Goal: Task Accomplishment & Management: Manage account settings

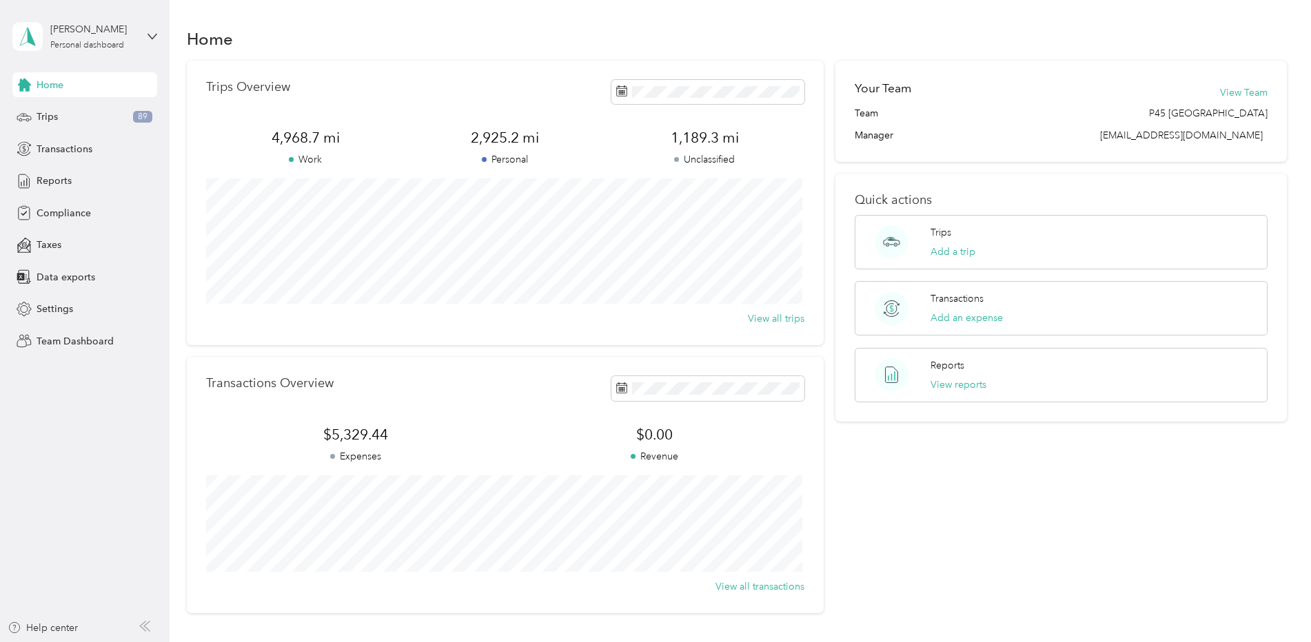
click at [55, 81] on span "Home" at bounding box center [50, 85] width 27 height 14
click at [70, 203] on div "Compliance" at bounding box center [84, 213] width 145 height 25
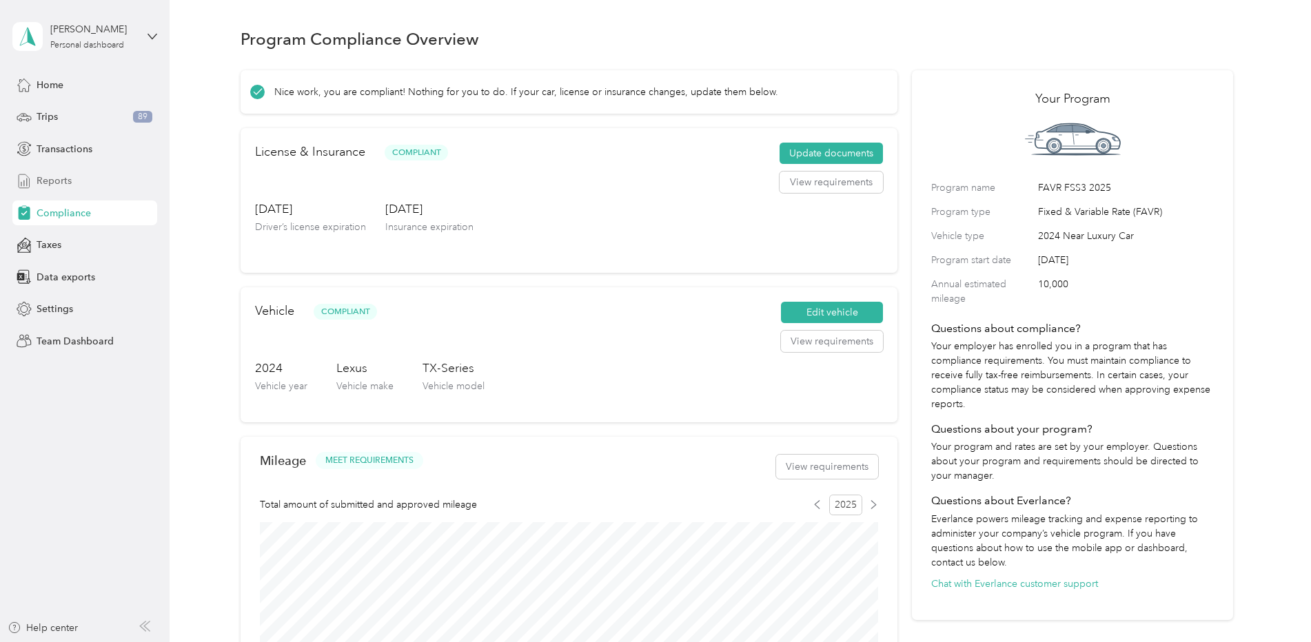
click at [40, 183] on span "Reports" at bounding box center [54, 181] width 35 height 14
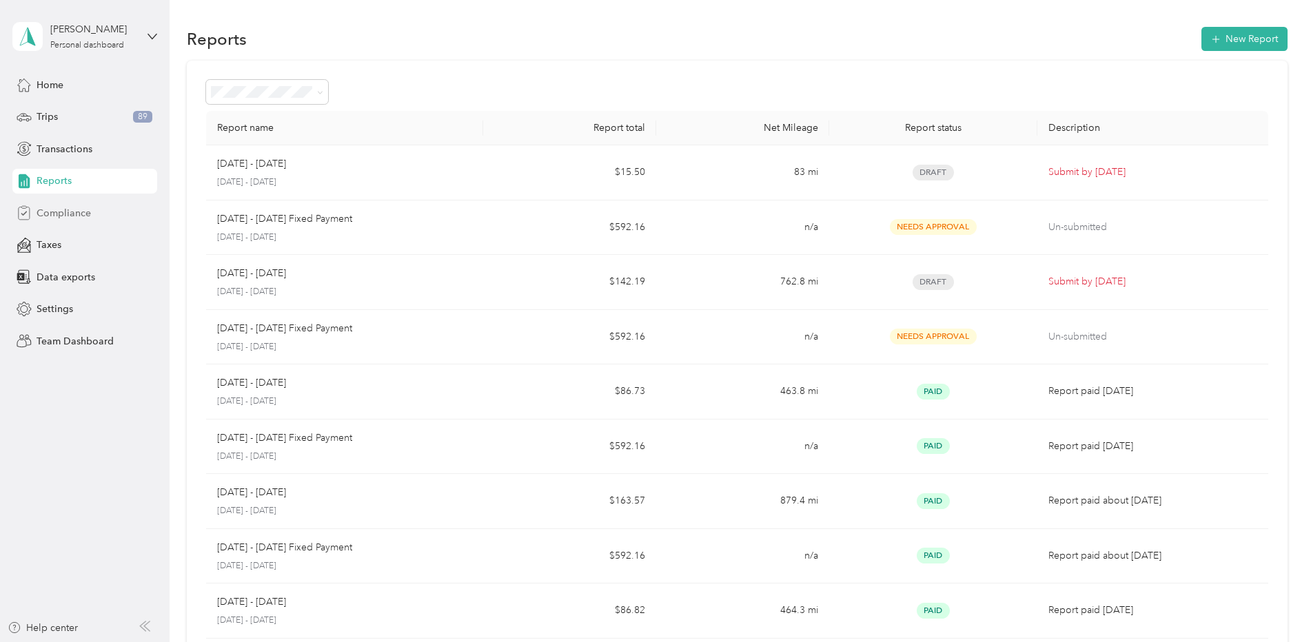
click at [75, 207] on span "Compliance" at bounding box center [64, 213] width 54 height 14
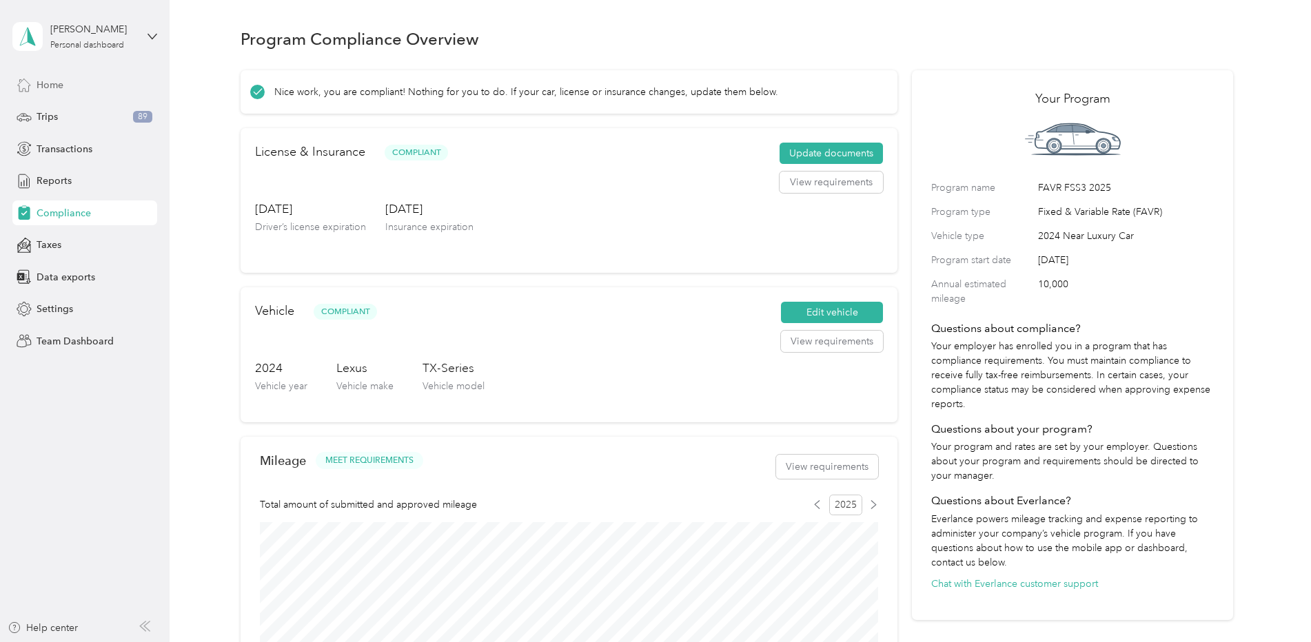
click at [68, 87] on div "Home" at bounding box center [84, 84] width 145 height 25
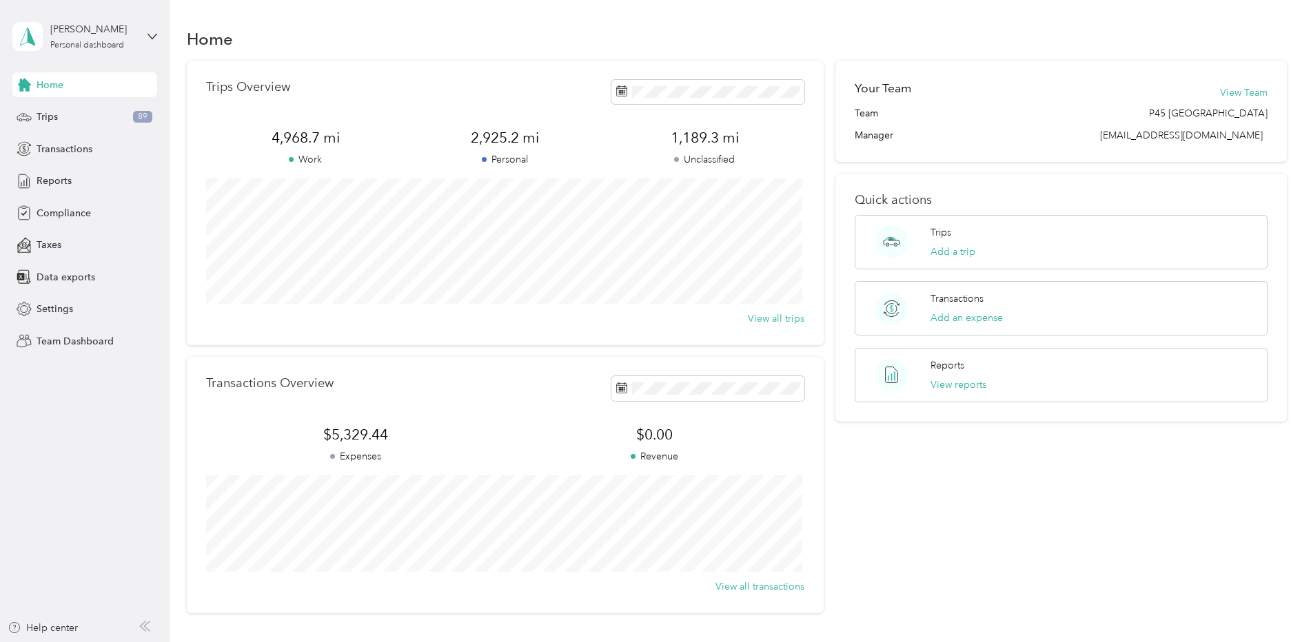
click at [929, 119] on div "Team P45 [GEOGRAPHIC_DATA]" at bounding box center [1060, 113] width 413 height 14
click at [1256, 95] on button "View Team" at bounding box center [1244, 92] width 48 height 14
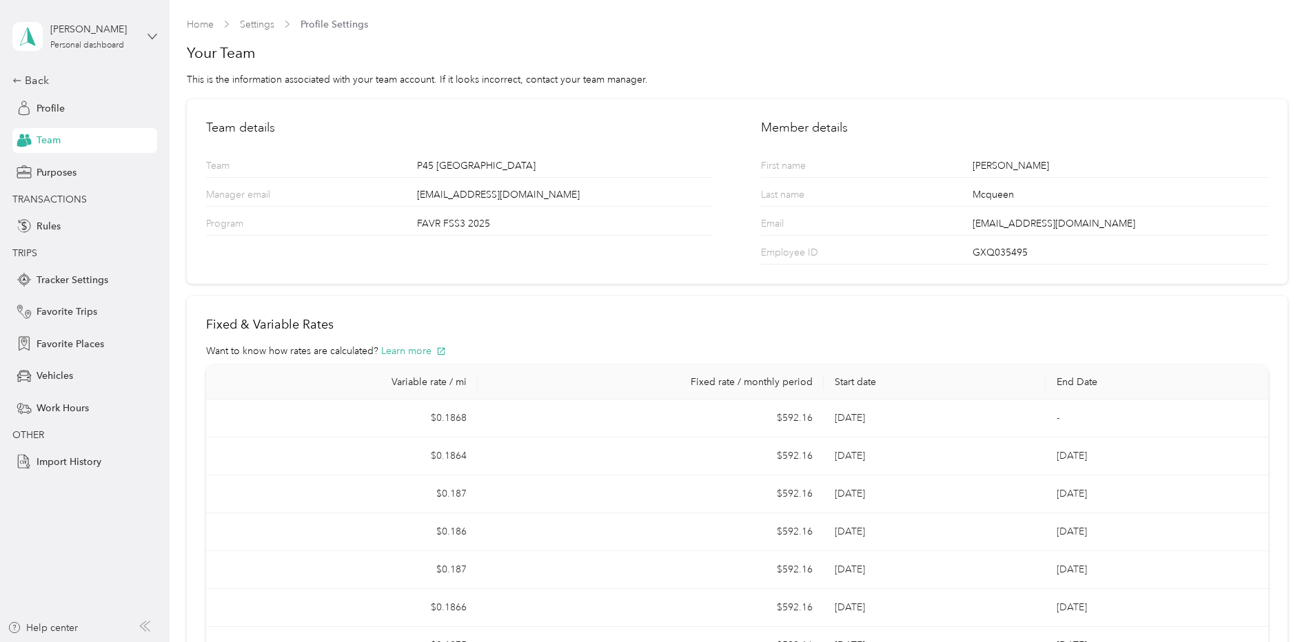
click at [149, 32] on icon at bounding box center [152, 37] width 10 height 10
click at [80, 114] on div "Team dashboard" at bounding box center [62, 110] width 74 height 14
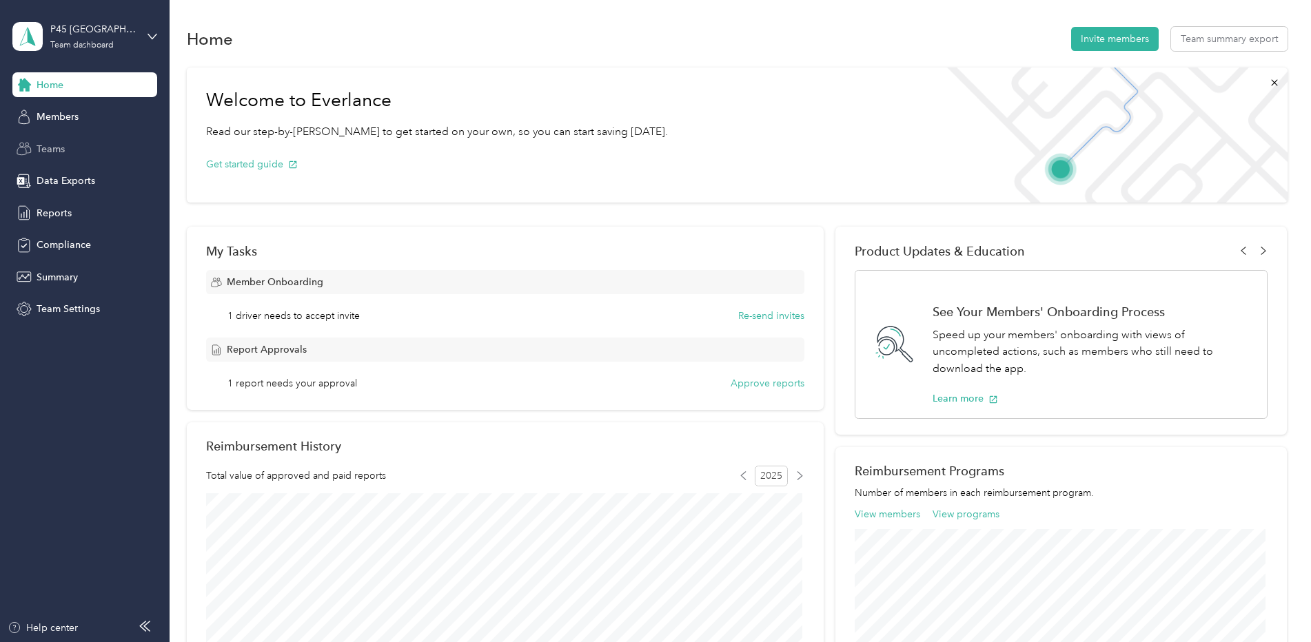
click at [54, 152] on span "Teams" at bounding box center [51, 149] width 28 height 14
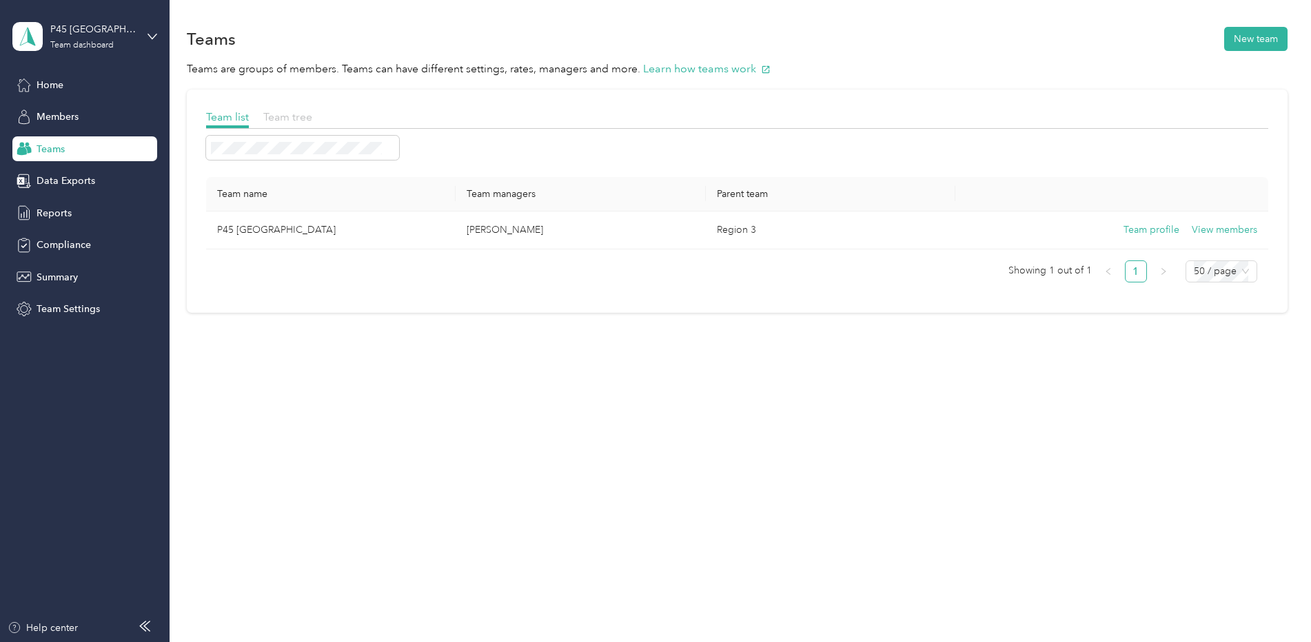
click at [289, 121] on span "Team tree" at bounding box center [287, 116] width 49 height 13
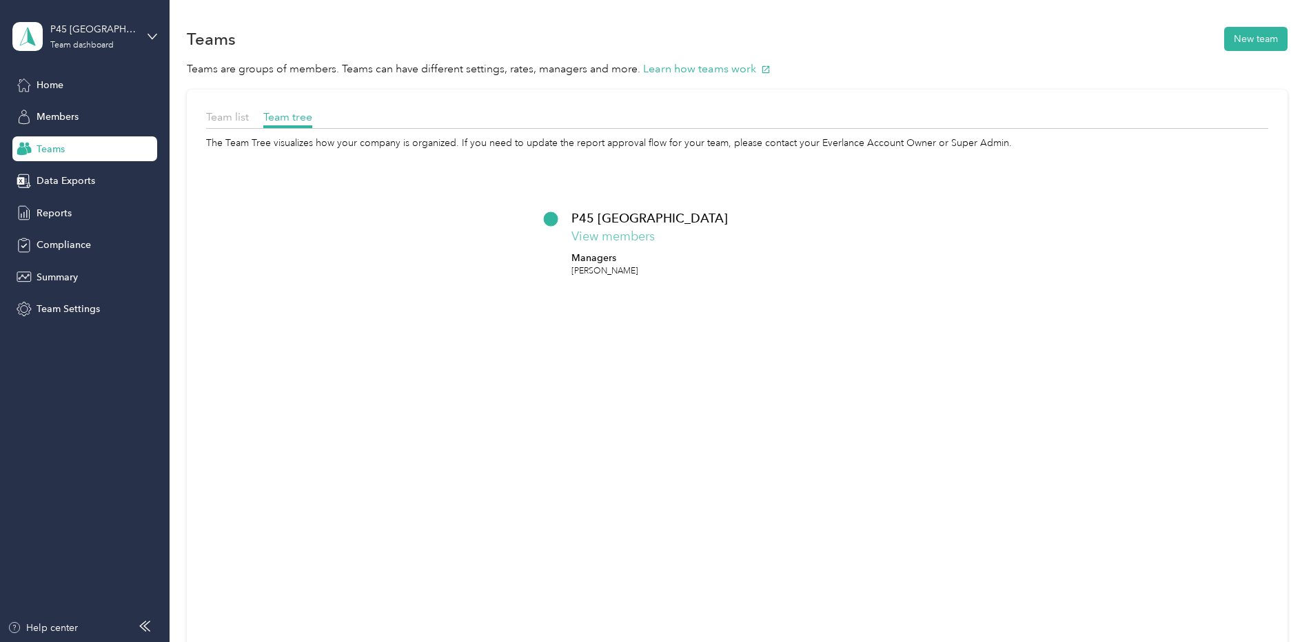
click at [635, 233] on button "View members" at bounding box center [612, 236] width 83 height 19
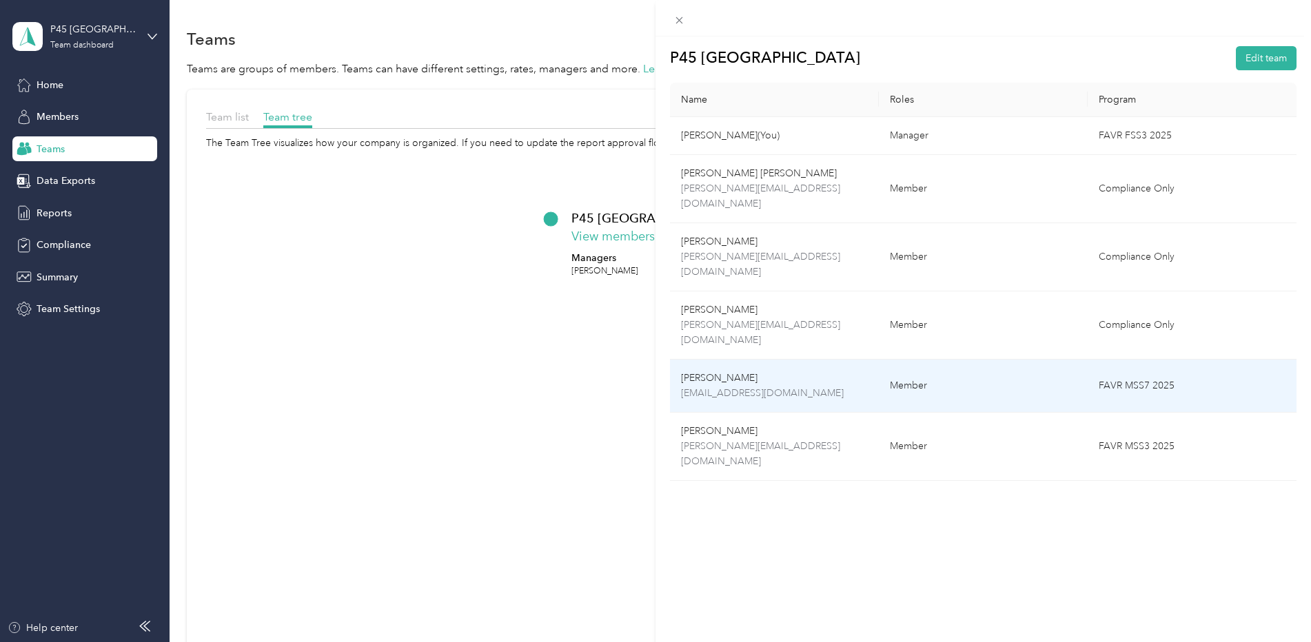
click at [724, 386] on p "[EMAIL_ADDRESS][DOMAIN_NAME]" at bounding box center [774, 393] width 187 height 15
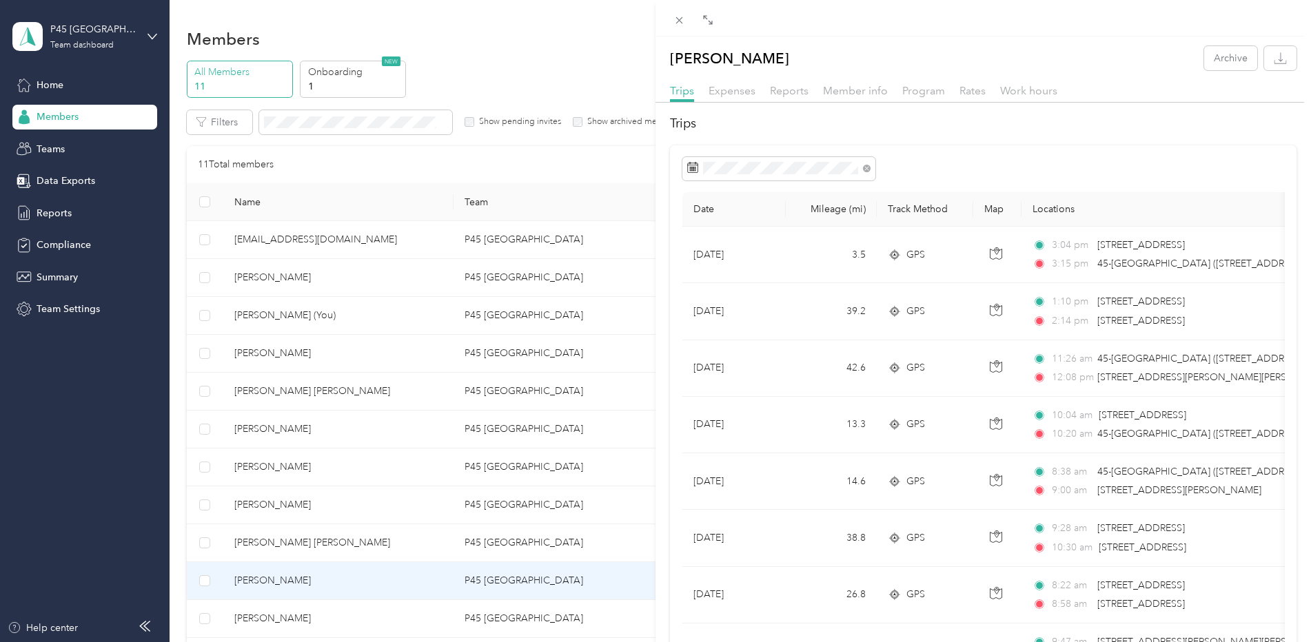
click at [42, 84] on div "[PERSON_NAME] Archive Trips Expenses Reports Member info Program Rates Work hou…" at bounding box center [655, 321] width 1311 height 642
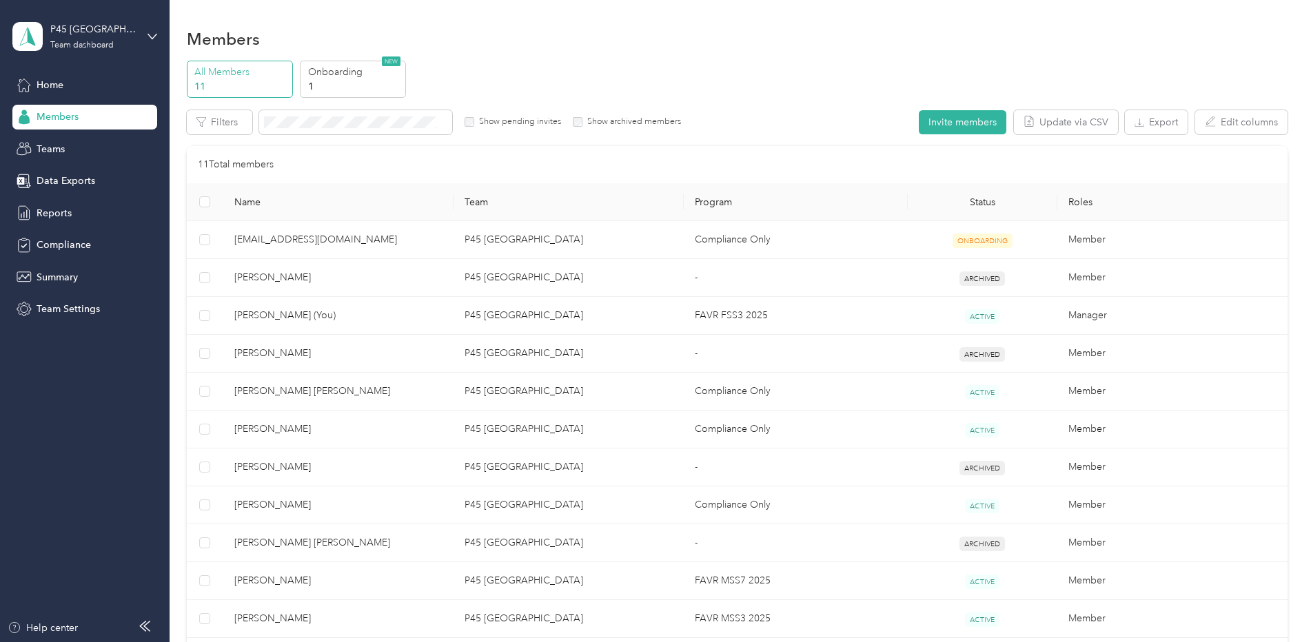
click at [42, 84] on span "Home" at bounding box center [50, 85] width 27 height 14
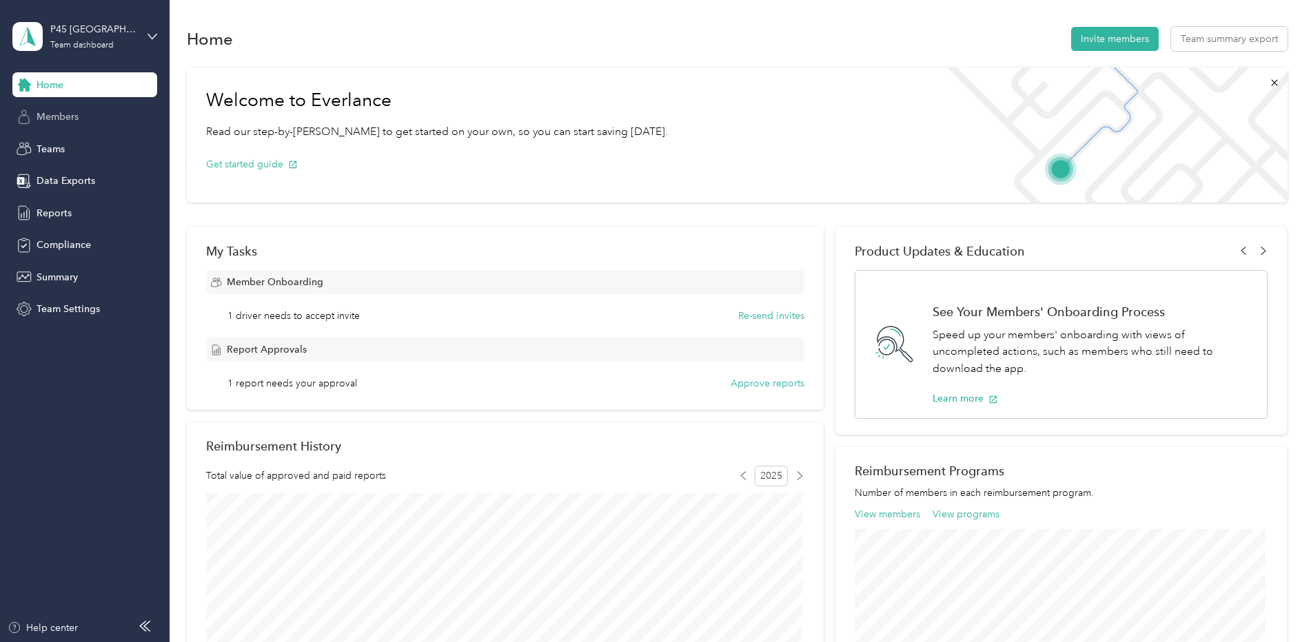
click at [50, 121] on span "Members" at bounding box center [58, 117] width 42 height 14
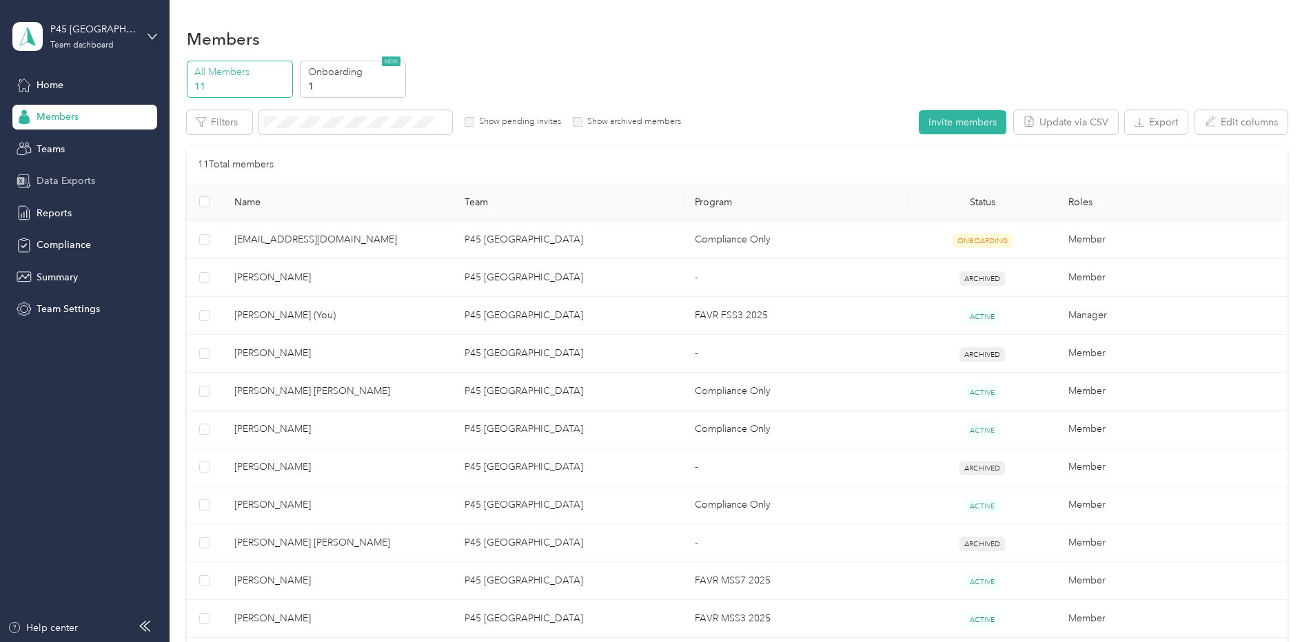
click at [59, 179] on span "Data Exports" at bounding box center [66, 181] width 59 height 14
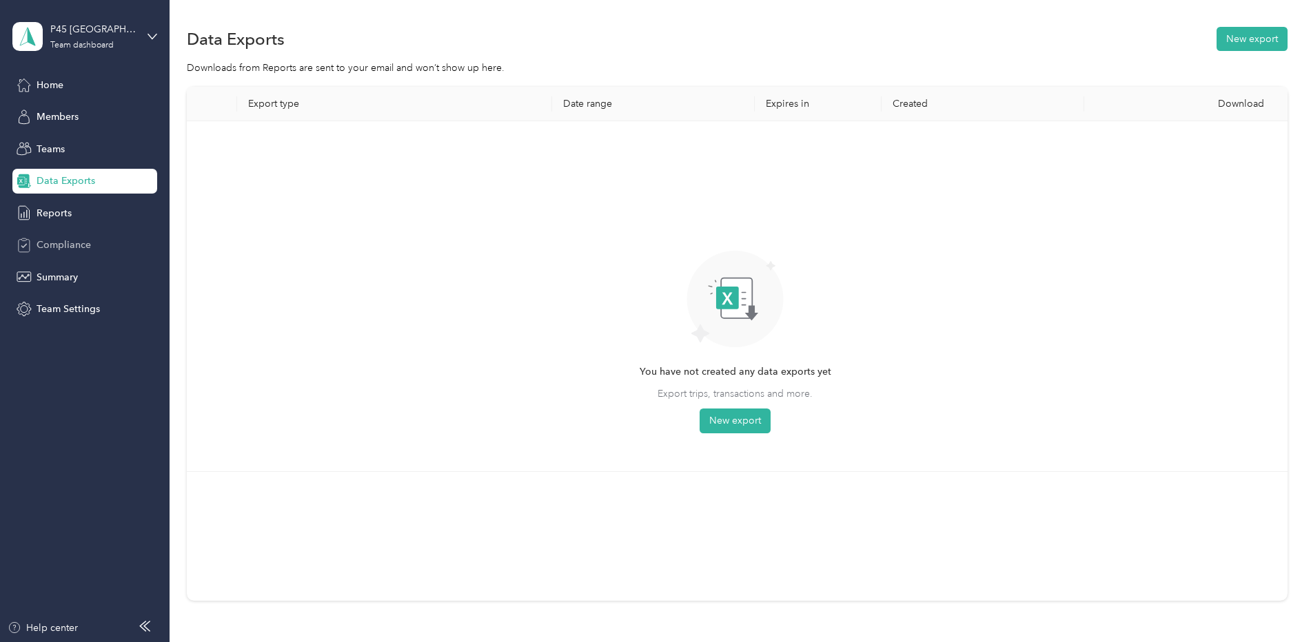
click at [49, 237] on div "Compliance" at bounding box center [84, 245] width 145 height 25
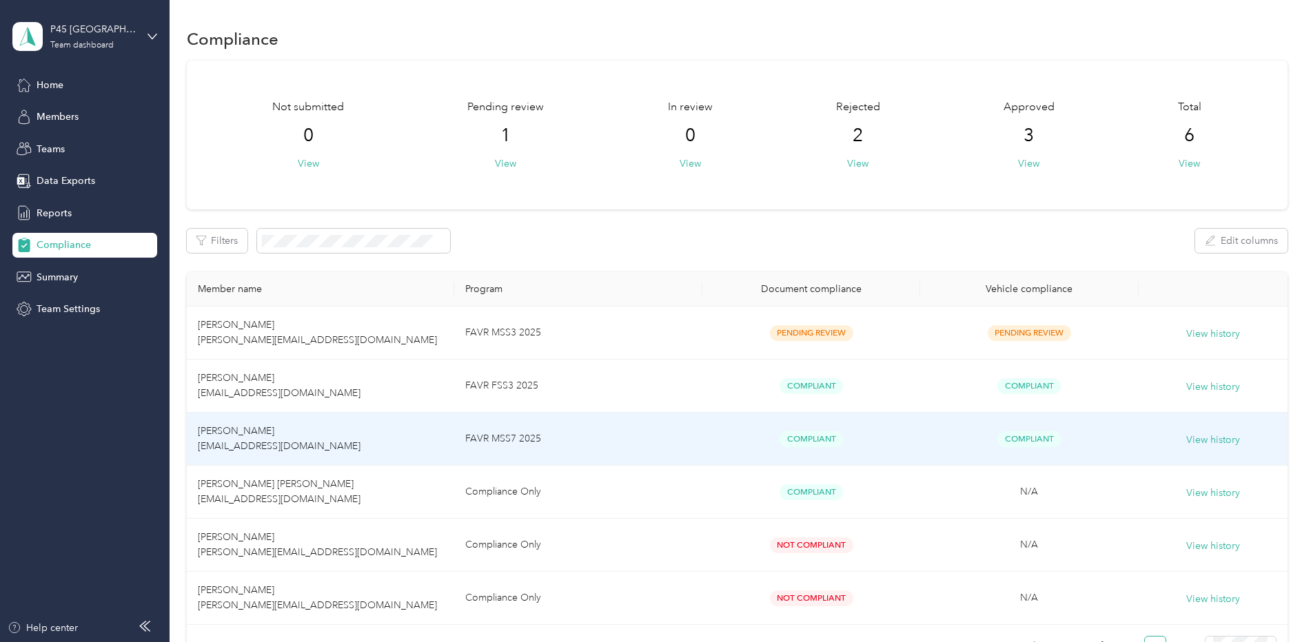
click at [560, 450] on td "FAVR MSS7 2025" at bounding box center [578, 439] width 248 height 53
click at [730, 434] on div "Compliant" at bounding box center [811, 439] width 196 height 16
click at [252, 436] on span "[PERSON_NAME] [EMAIL_ADDRESS][DOMAIN_NAME]" at bounding box center [279, 438] width 163 height 27
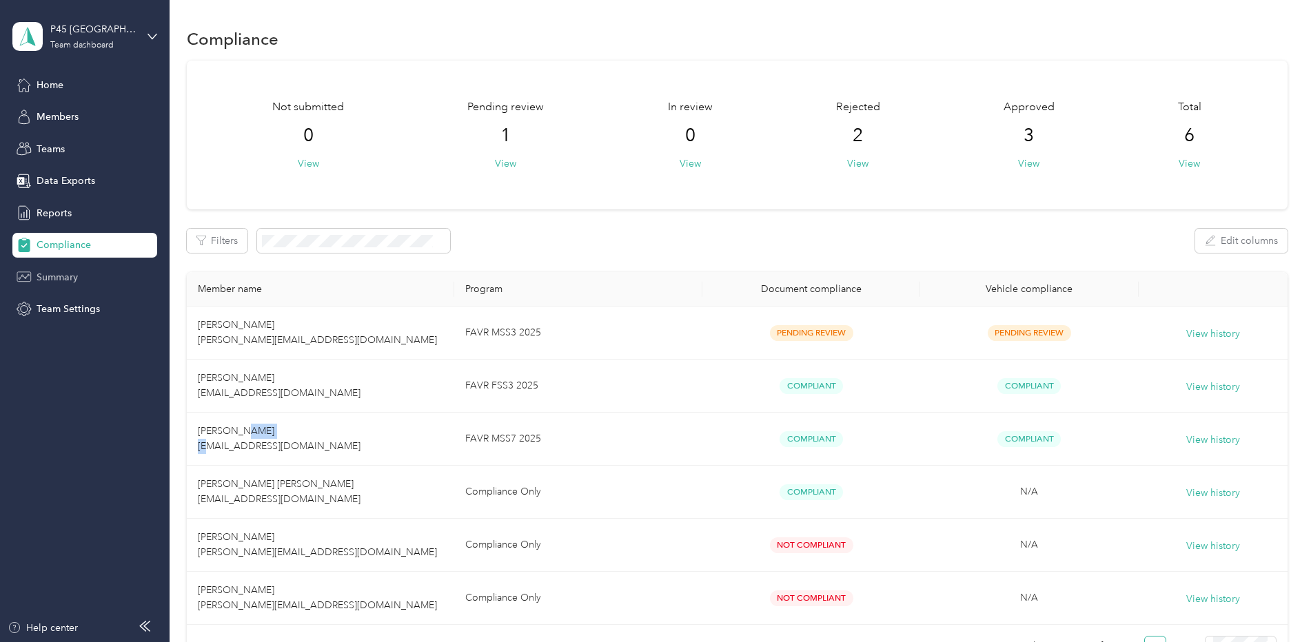
click at [54, 274] on span "Summary" at bounding box center [57, 277] width 41 height 14
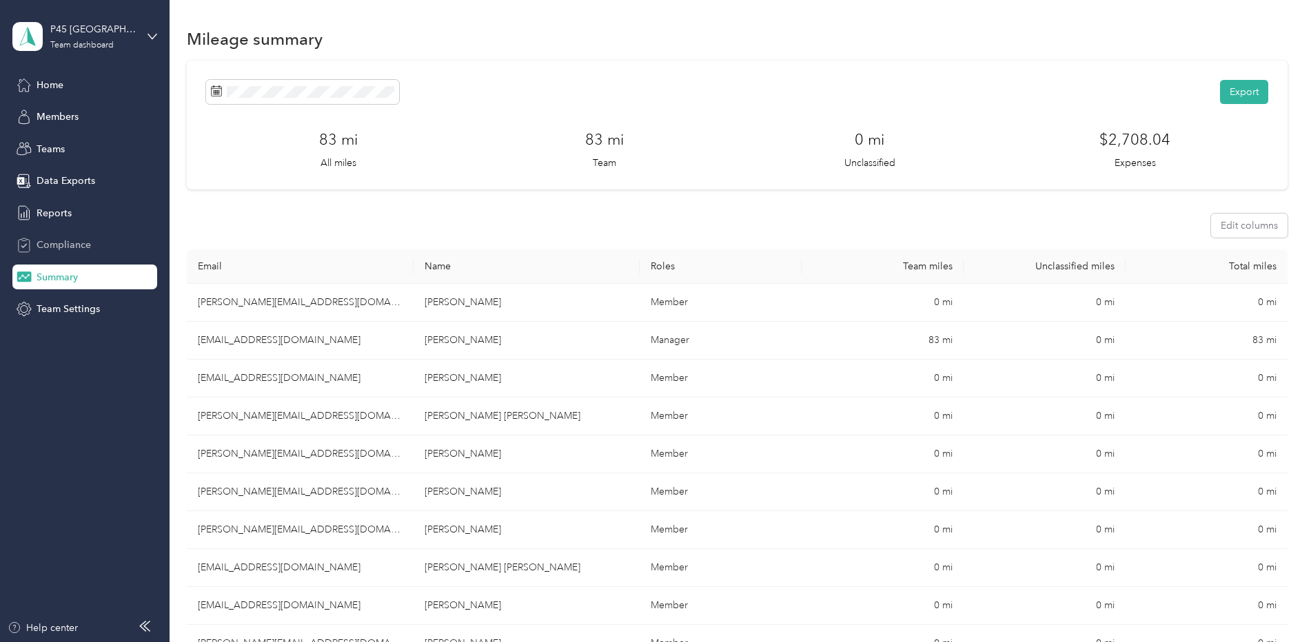
click at [48, 244] on span "Compliance" at bounding box center [64, 245] width 54 height 14
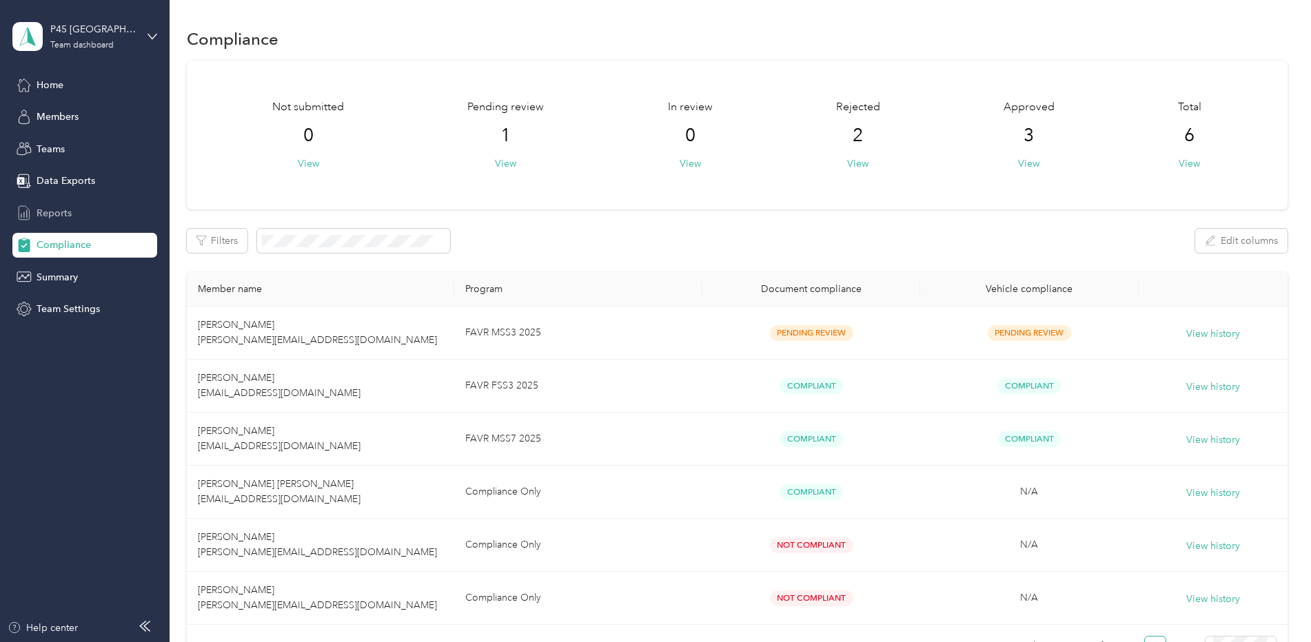
click at [46, 214] on span "Reports" at bounding box center [54, 213] width 35 height 14
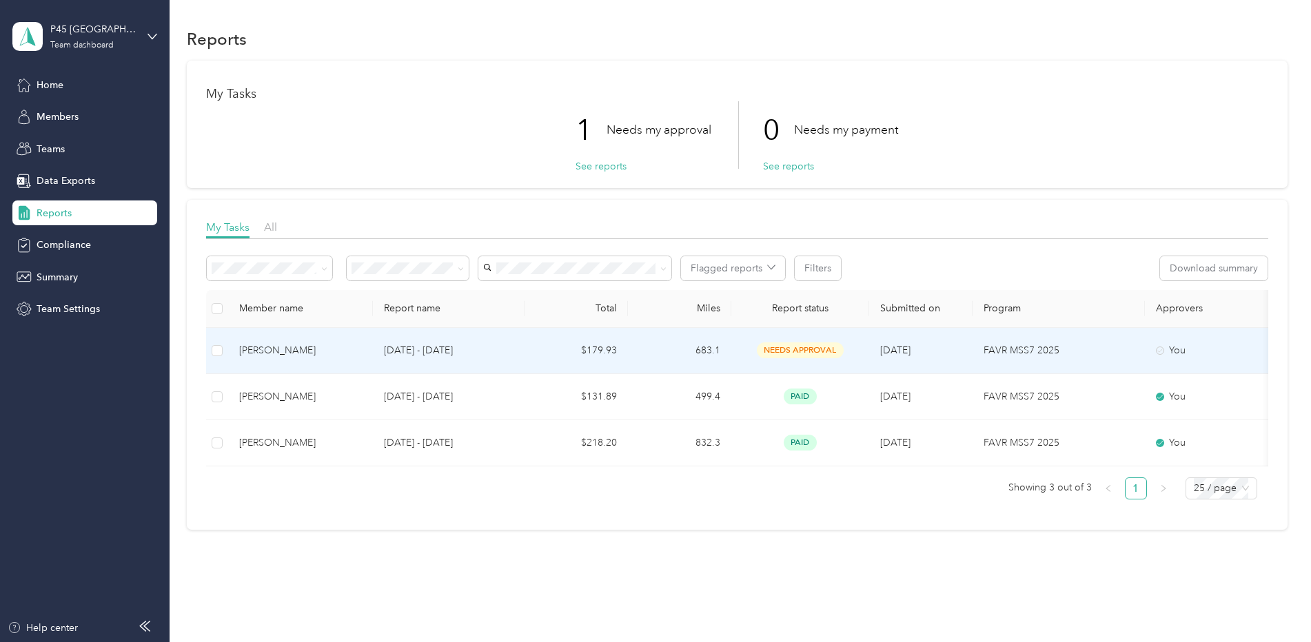
click at [797, 344] on span "needs approval" at bounding box center [800, 350] width 87 height 16
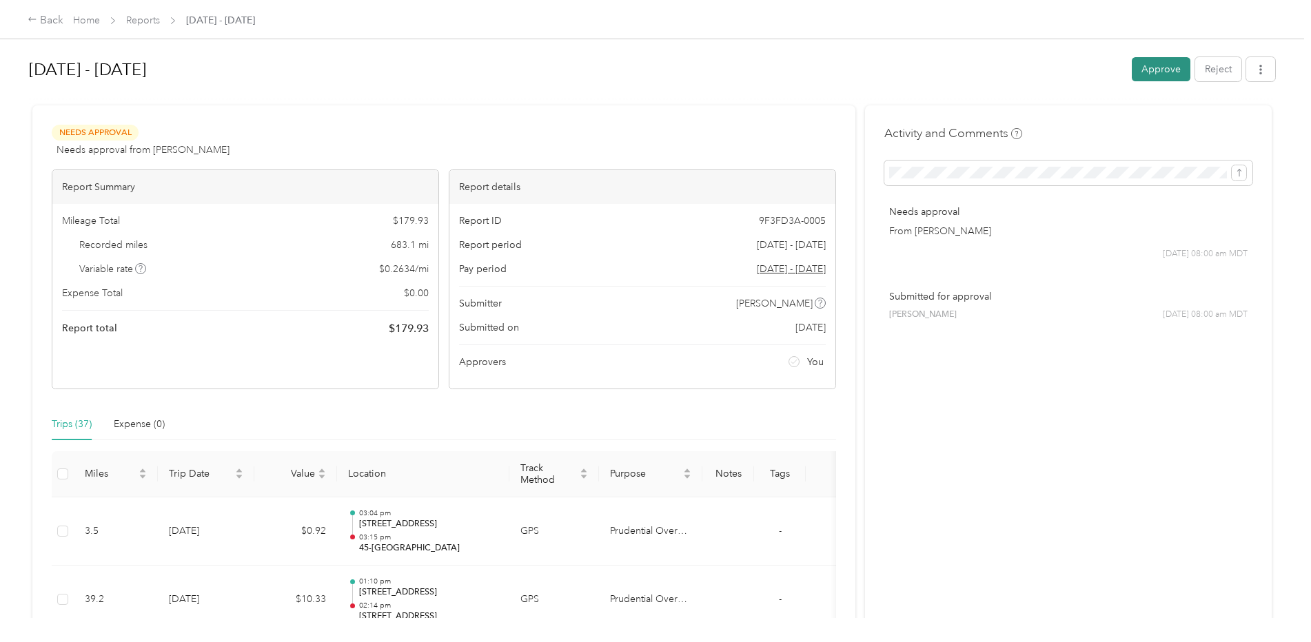
click at [1164, 65] on button "Approve" at bounding box center [1160, 69] width 59 height 24
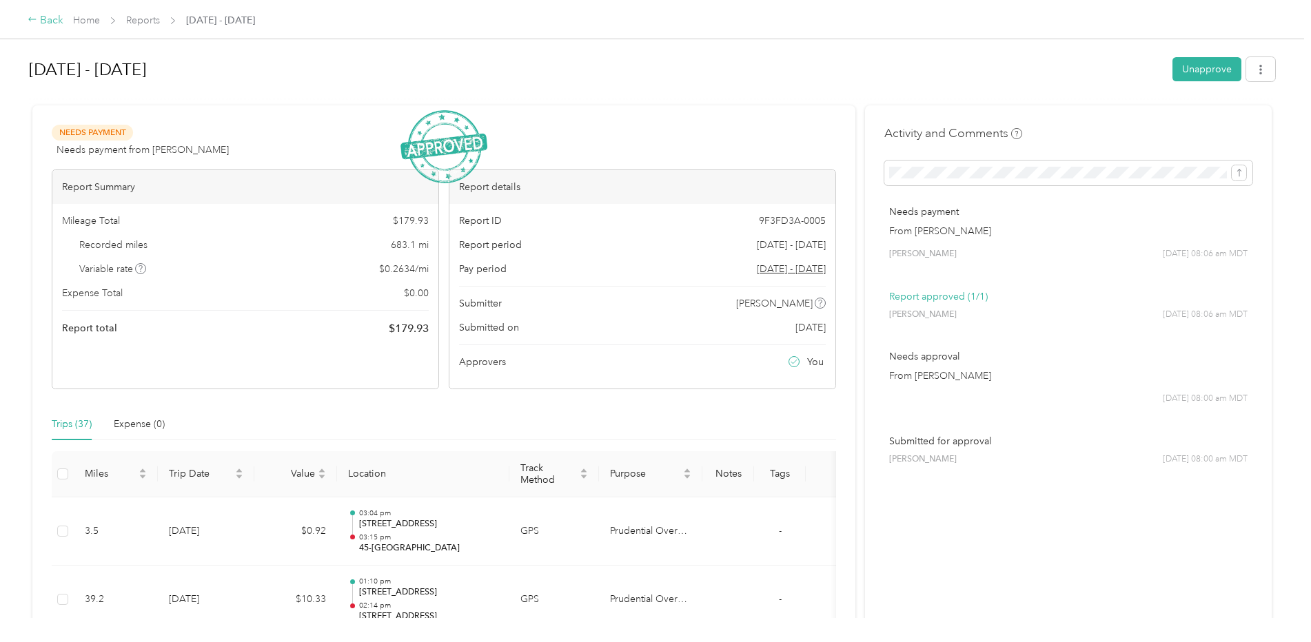
click at [47, 20] on div "Back" at bounding box center [46, 20] width 36 height 17
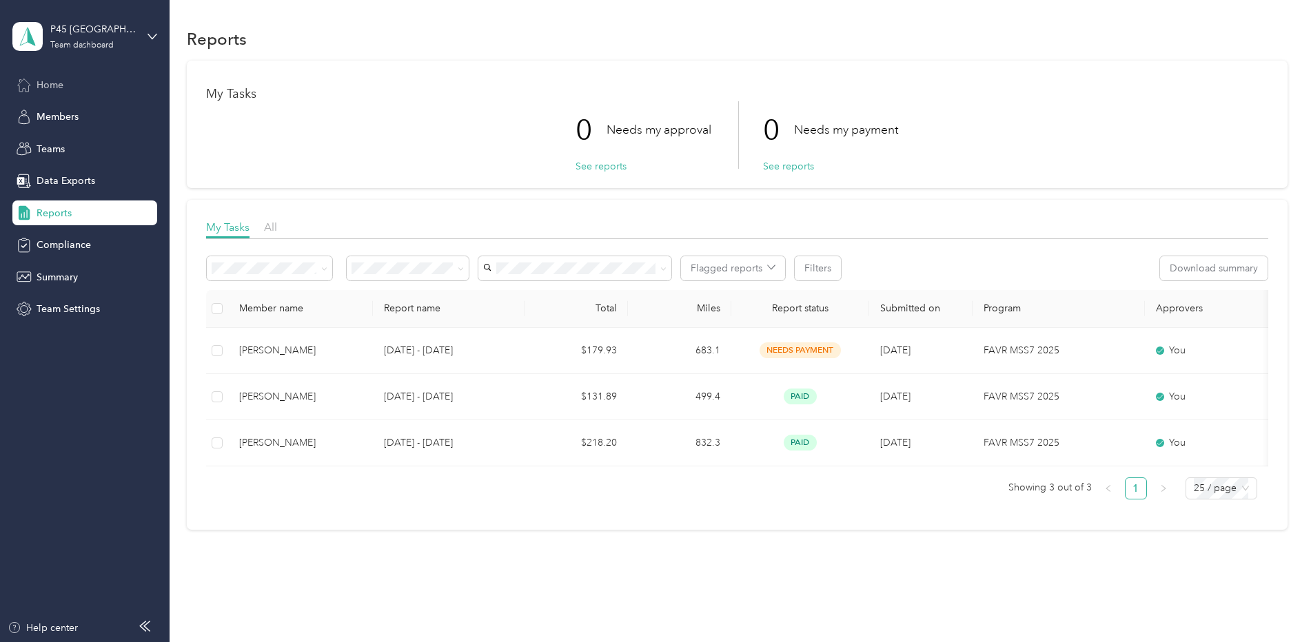
click at [53, 88] on span "Home" at bounding box center [50, 85] width 27 height 14
